Goal: Task Accomplishment & Management: Complete application form

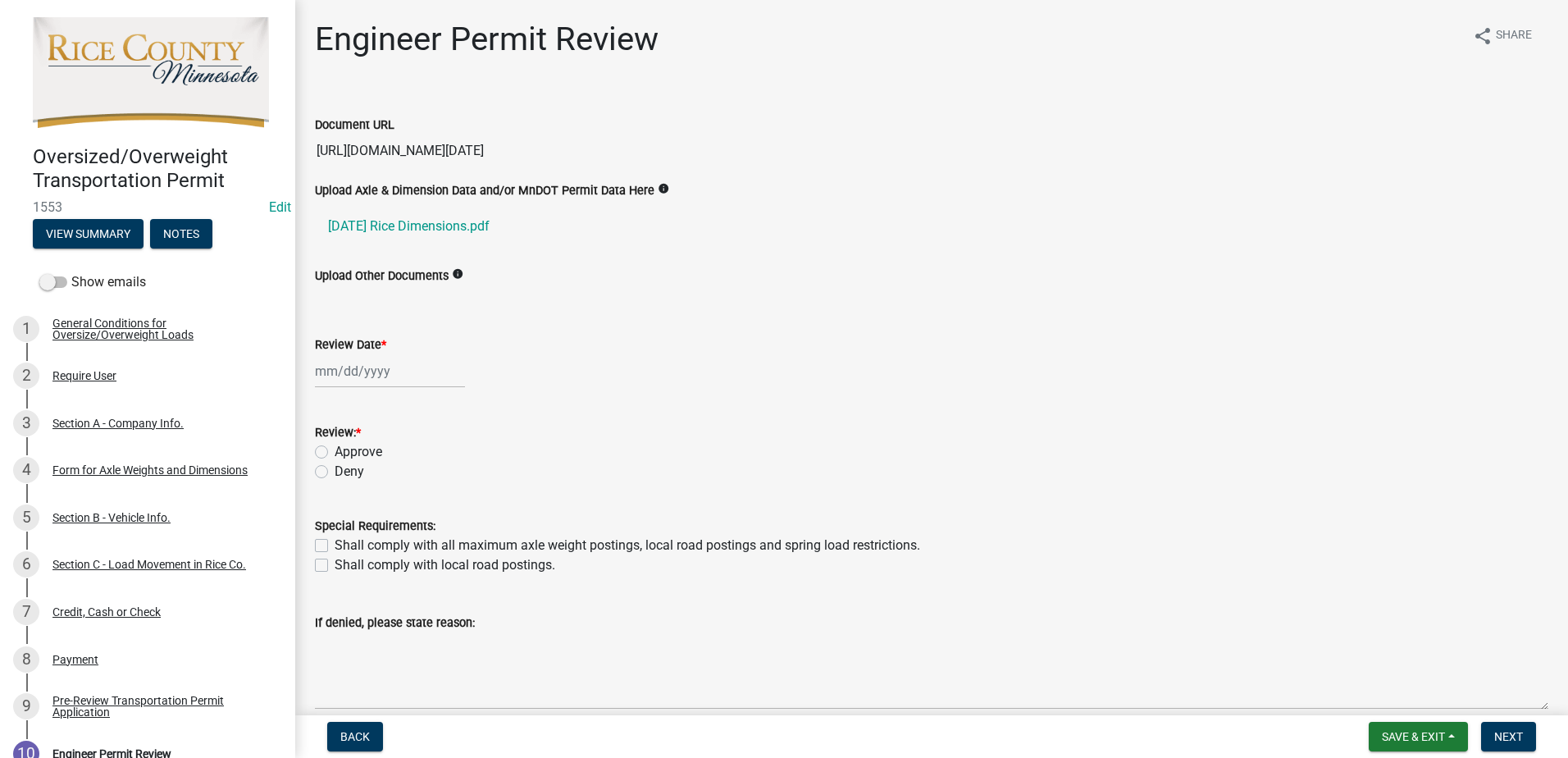
select select "10"
select select "2025"
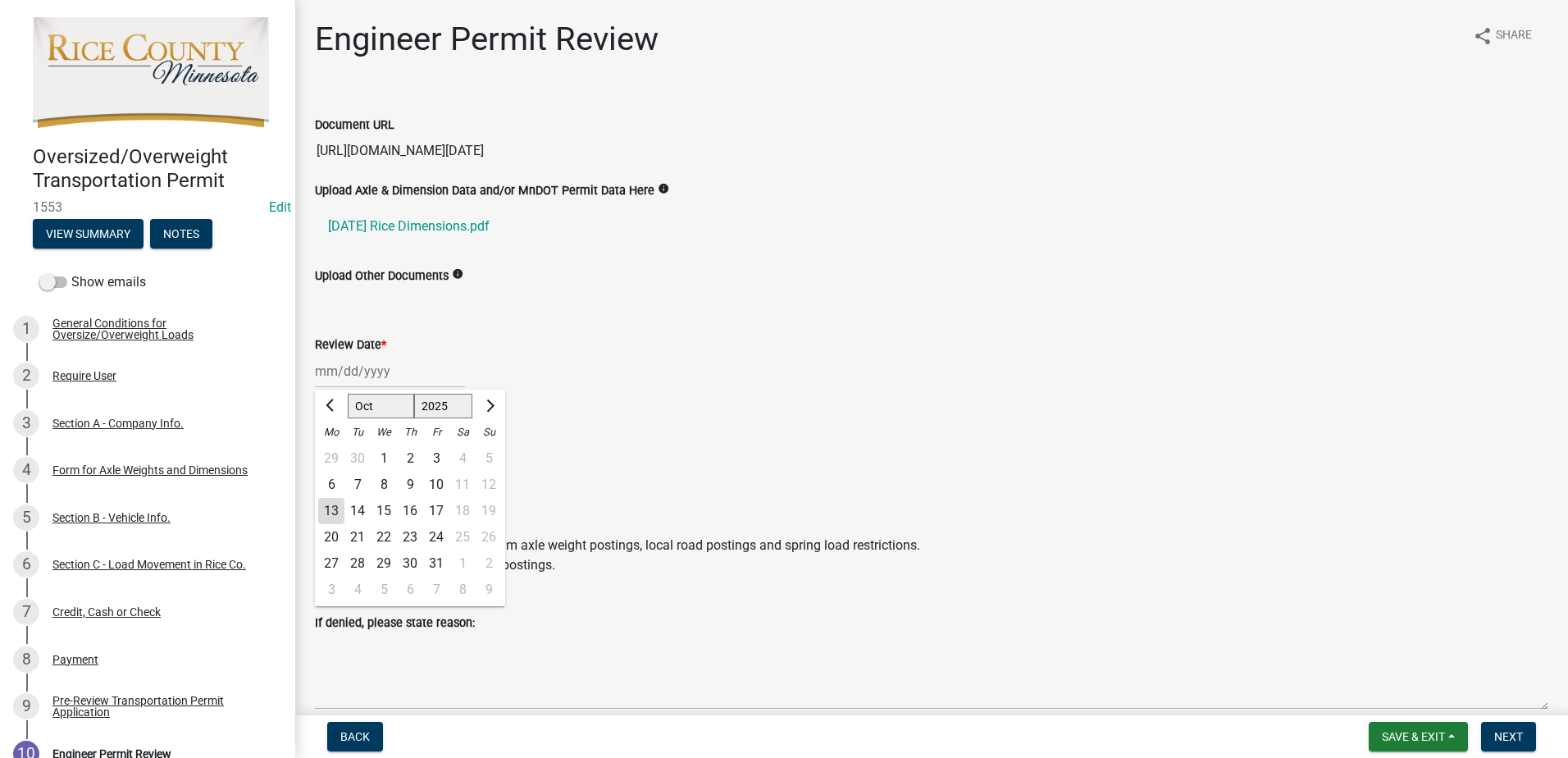
click at [350, 370] on div "[PERSON_NAME] Feb Mar Apr [PERSON_NAME][DATE] Oct Nov [DATE] 1526 1527 1528 152…" at bounding box center [390, 370] width 150 height 33
click at [328, 507] on div "13" at bounding box center [331, 510] width 26 height 26
type input "[DATE]"
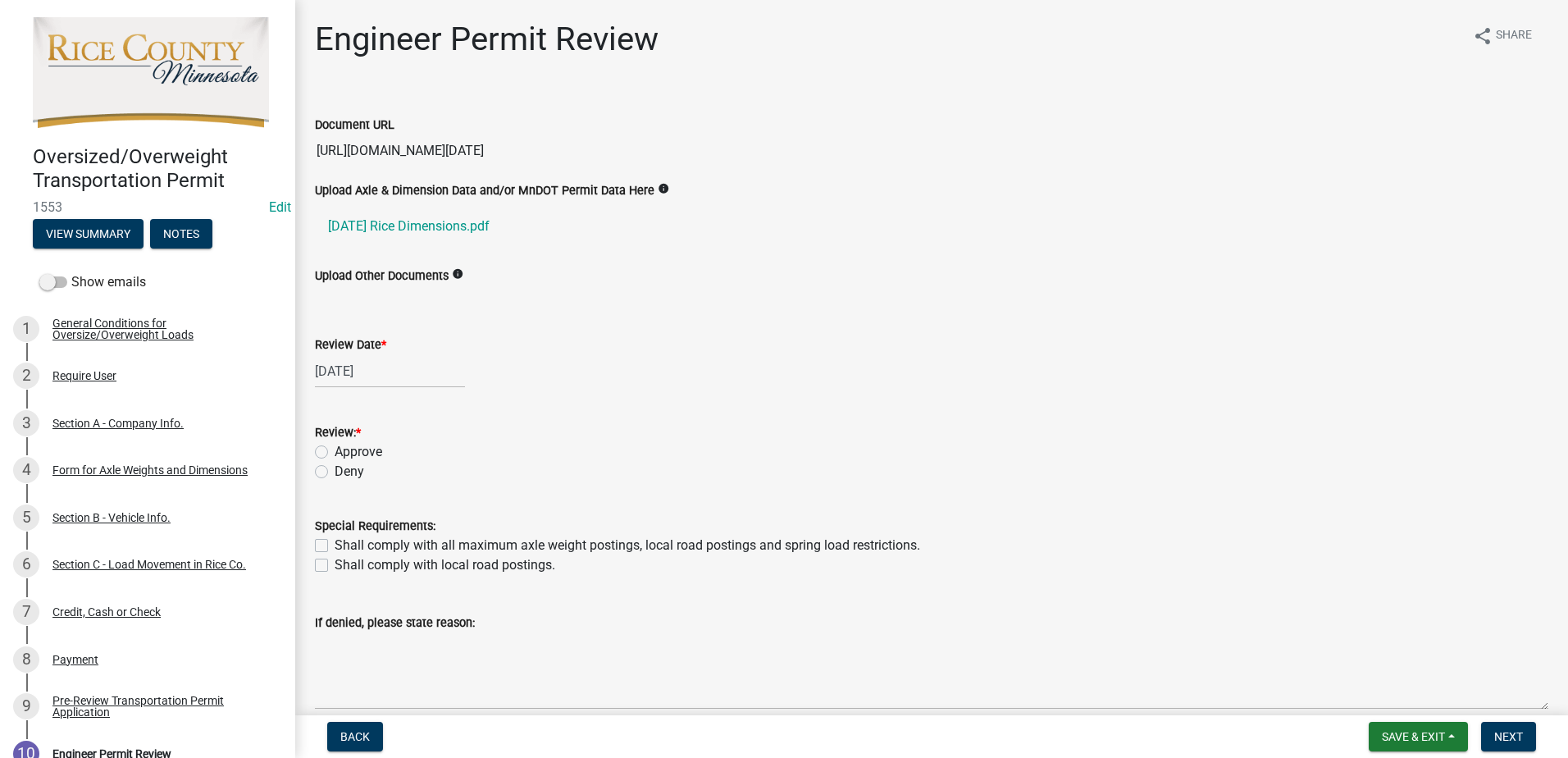
click at [334, 452] on label "Approve" at bounding box center [358, 452] width 48 height 20
click at [334, 452] on input "Approve" at bounding box center [340, 447] width 11 height 11
radio input "true"
click at [334, 543] on label "Shall comply with all maximum axle weight postings, local road postings and spr…" at bounding box center [627, 546] width 585 height 20
click at [334, 543] on input "Shall comply with all maximum axle weight postings, local road postings and spr…" at bounding box center [340, 541] width 11 height 11
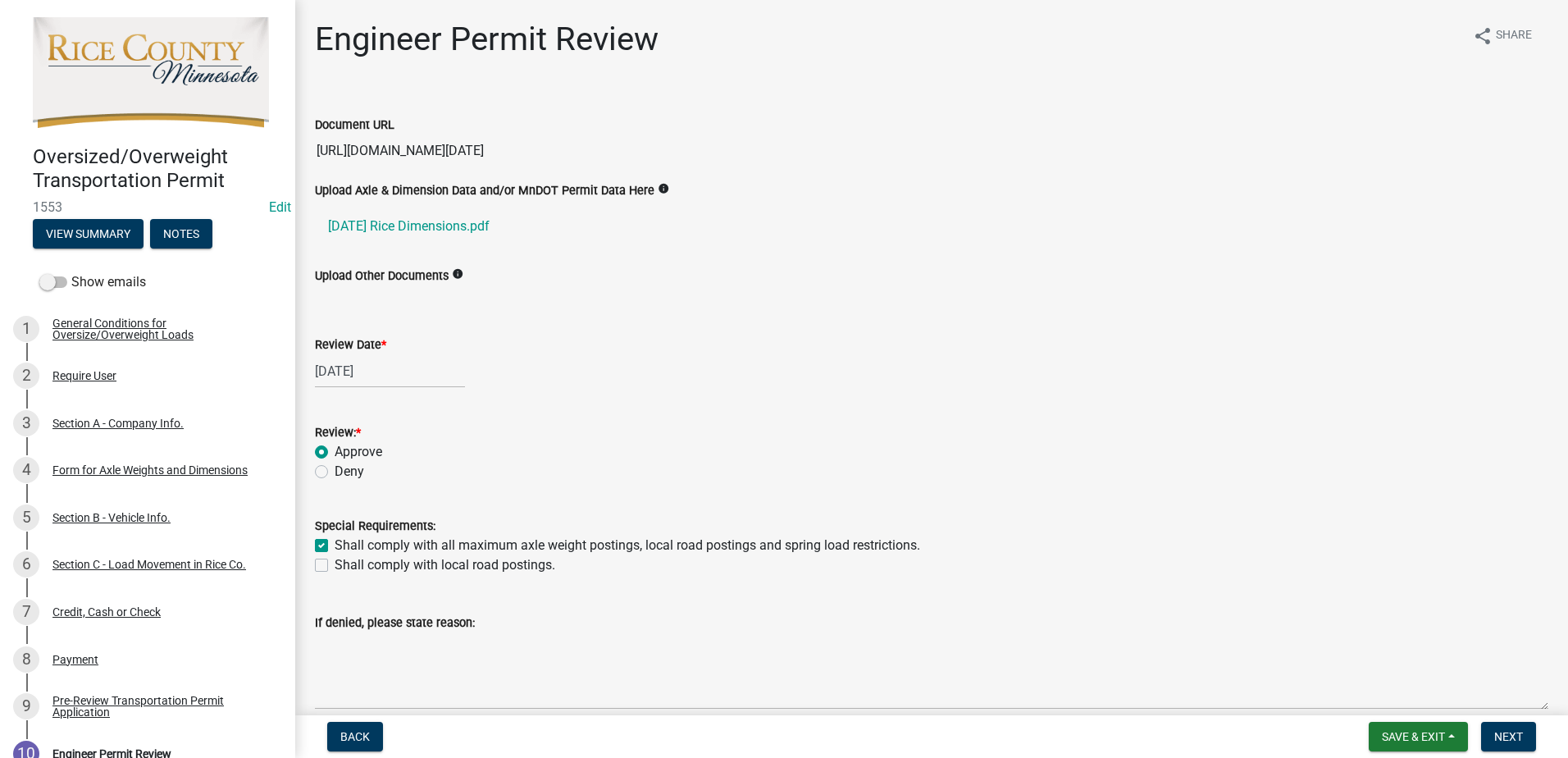
checkbox input "true"
checkbox input "false"
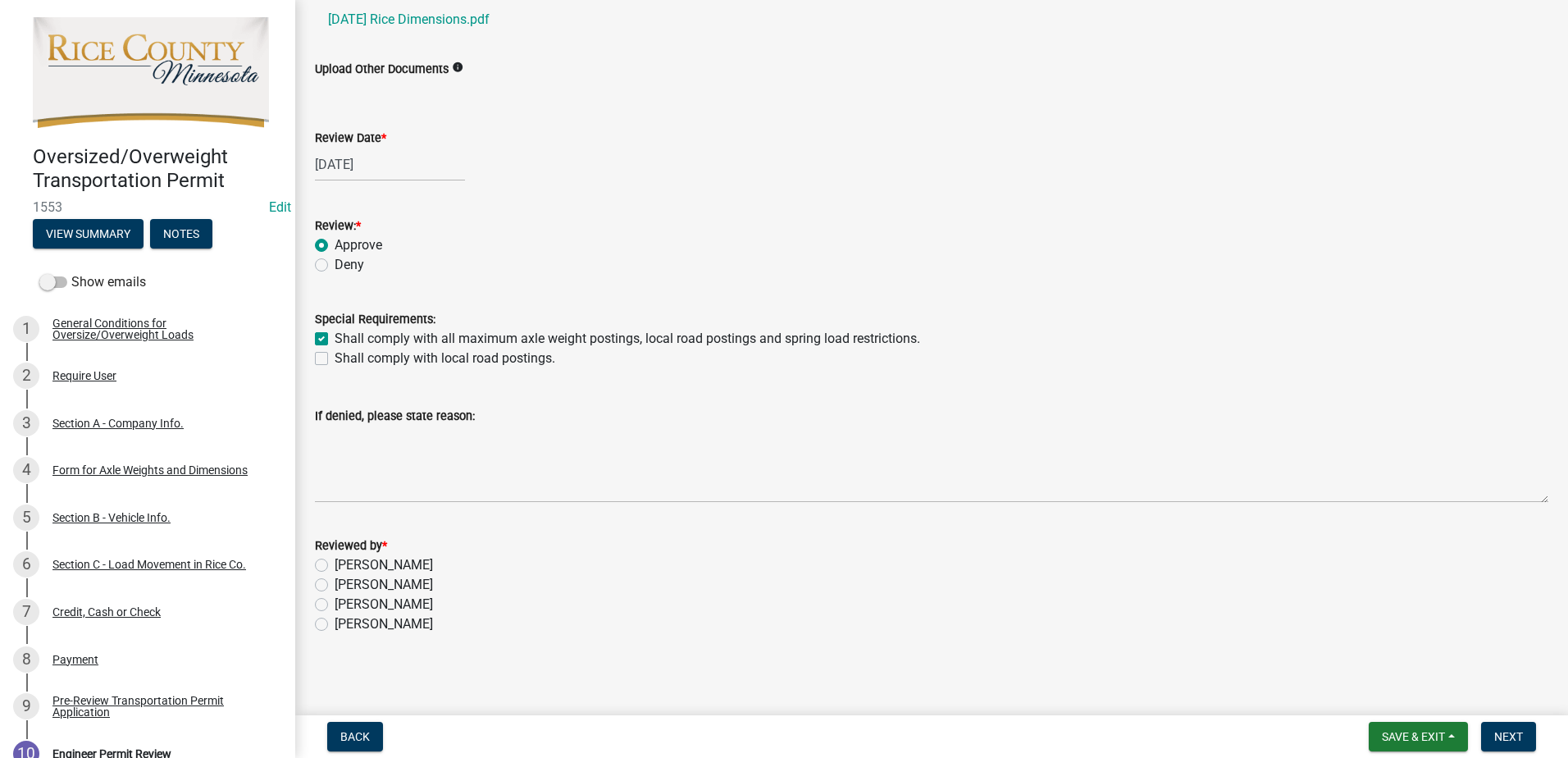
scroll to position [211, 0]
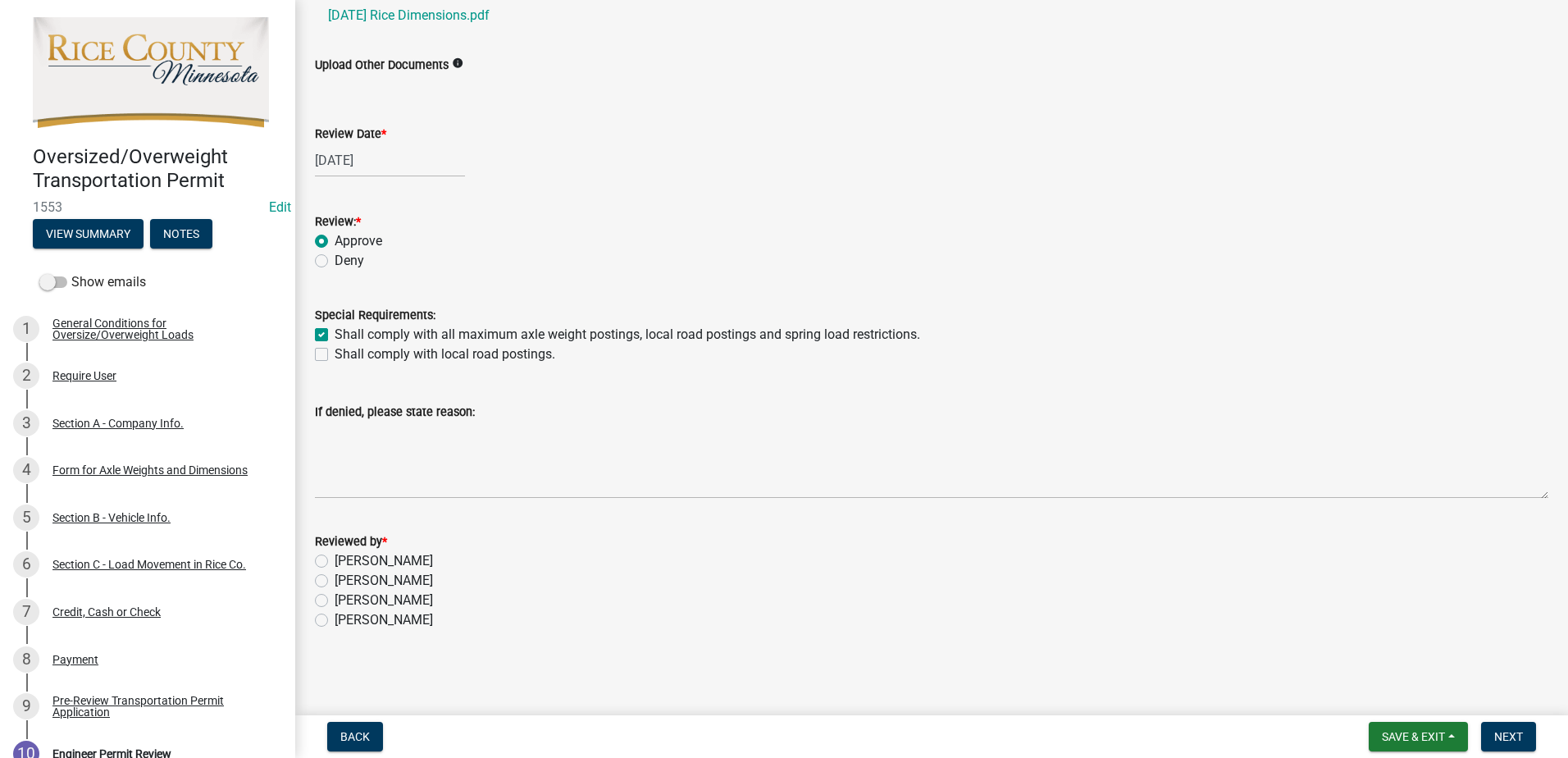
click at [334, 579] on label "[PERSON_NAME]" at bounding box center [383, 581] width 98 height 20
click at [334, 579] on input "[PERSON_NAME]" at bounding box center [340, 576] width 11 height 11
radio input "true"
click at [1511, 733] on span "Next" at bounding box center [1508, 736] width 29 height 14
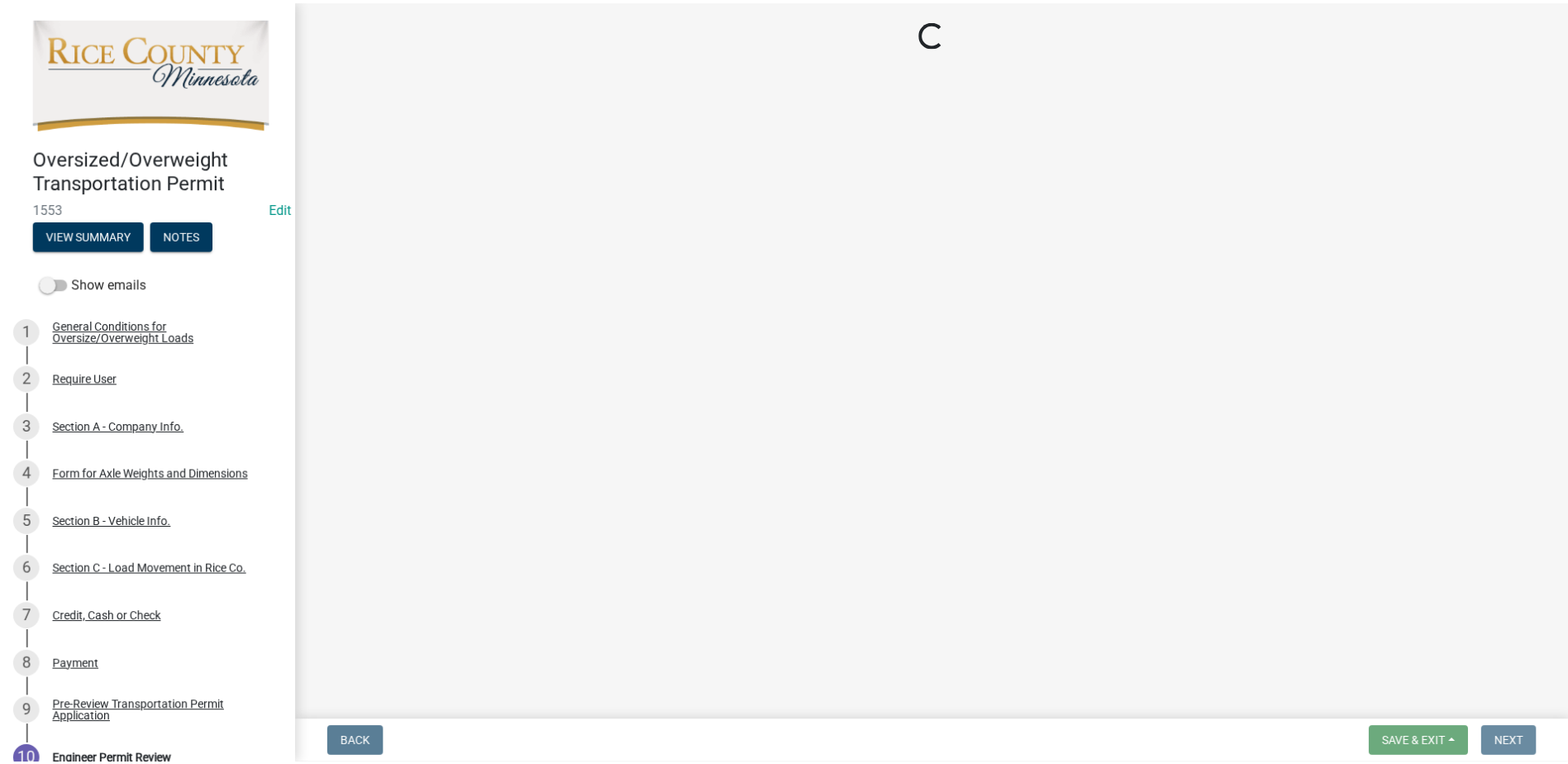
scroll to position [0, 0]
